Goal: Navigation & Orientation: Find specific page/section

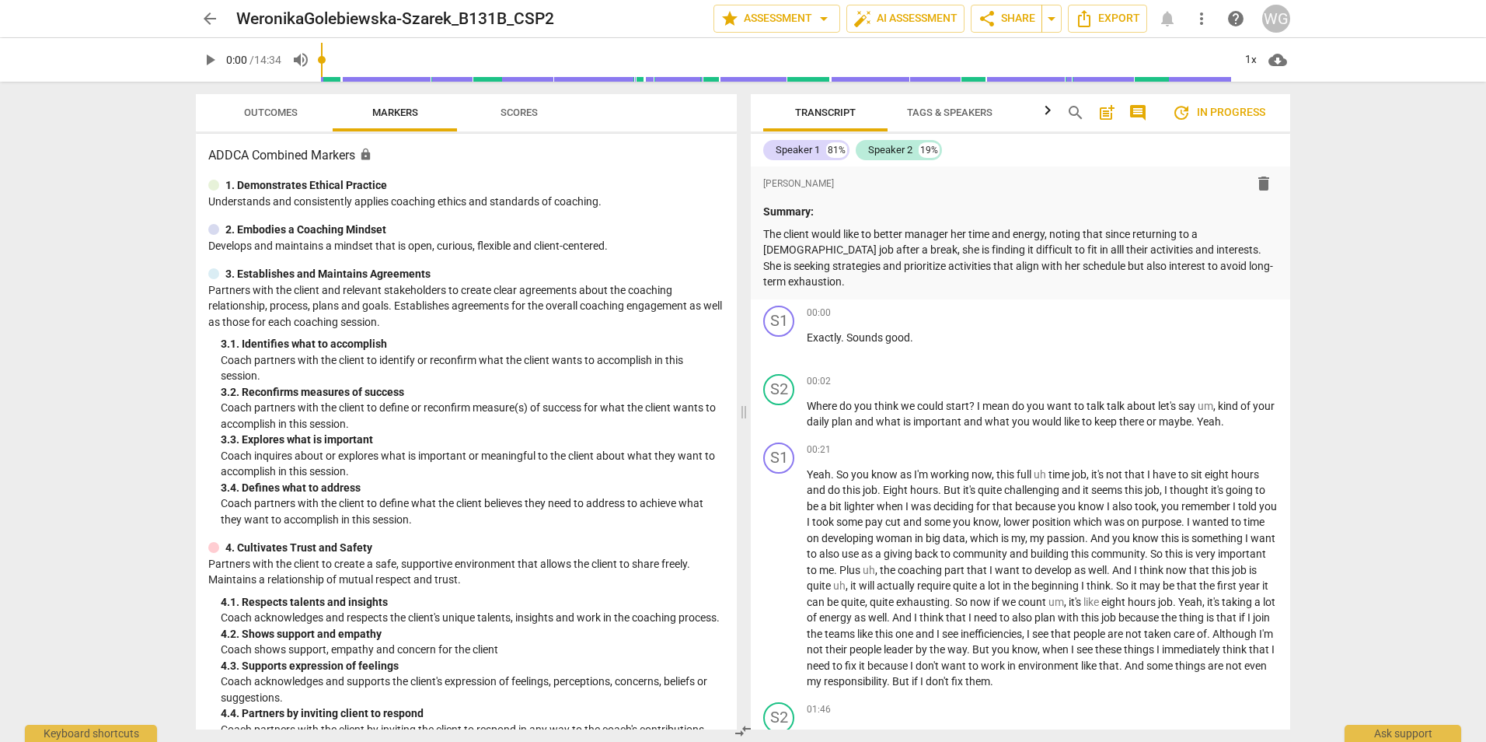
click at [211, 18] on span "arrow_back" at bounding box center [210, 18] width 19 height 19
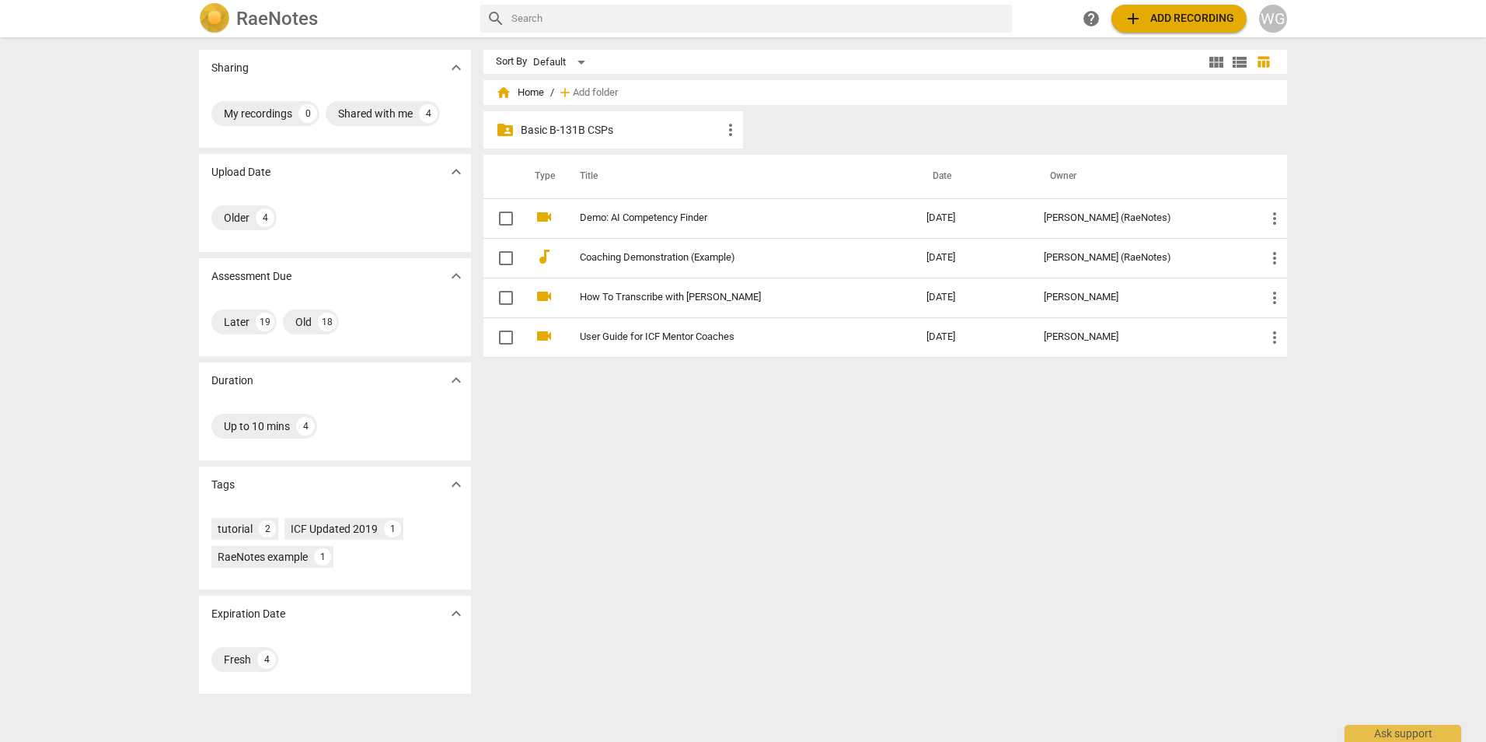
click at [575, 124] on p "Basic B-131B CSPs" at bounding box center [621, 130] width 201 height 16
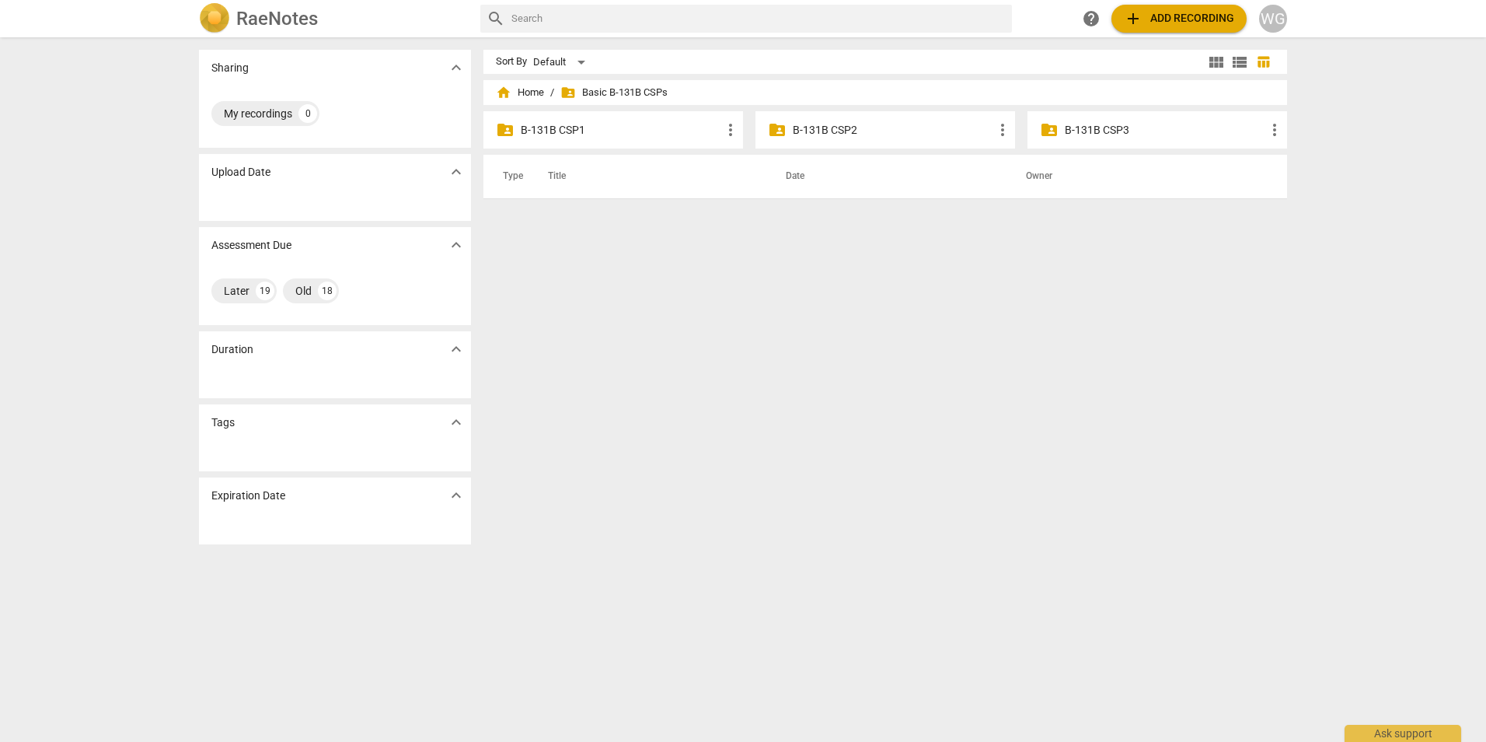
click at [809, 123] on p "B-131B CSP2" at bounding box center [893, 130] width 201 height 16
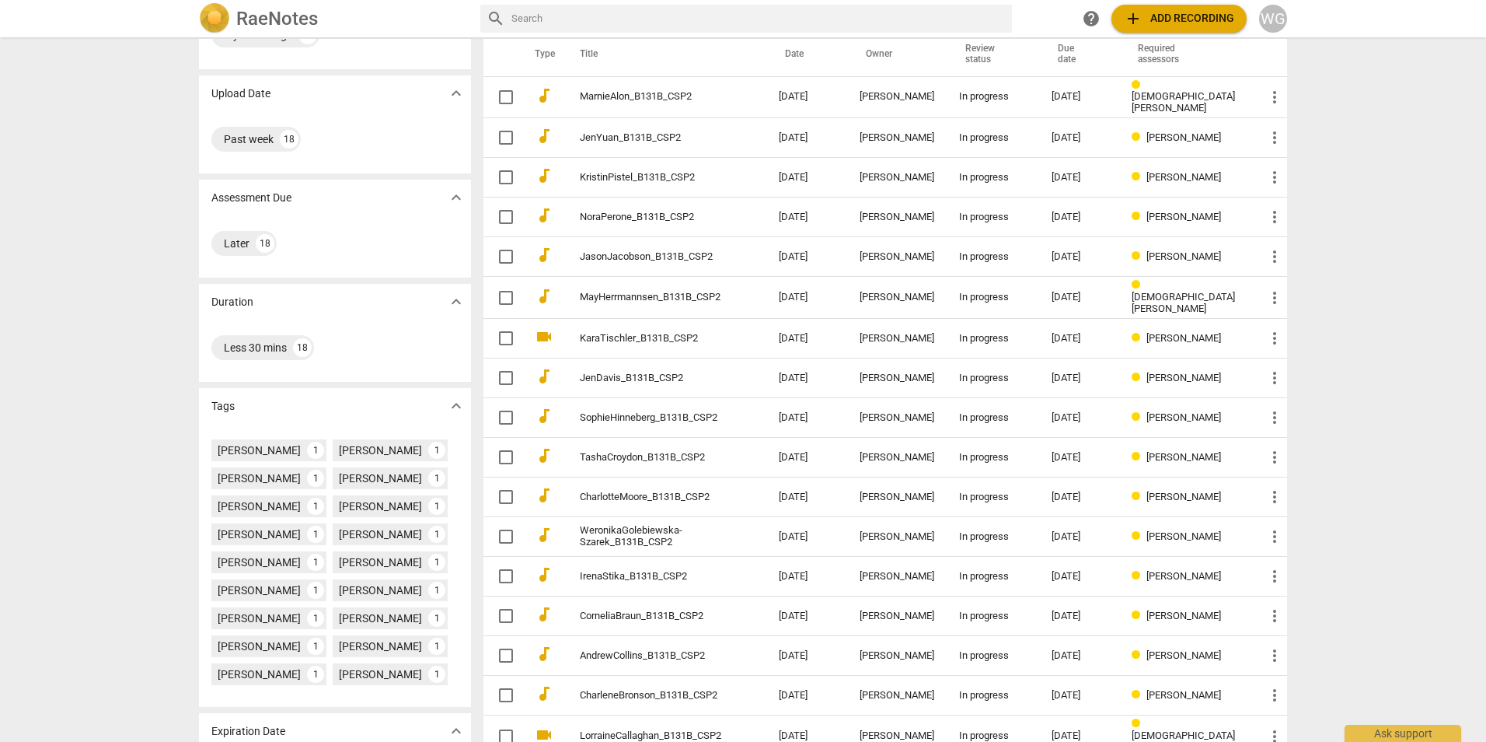
scroll to position [182, 0]
